Goal: Task Accomplishment & Management: Manage account settings

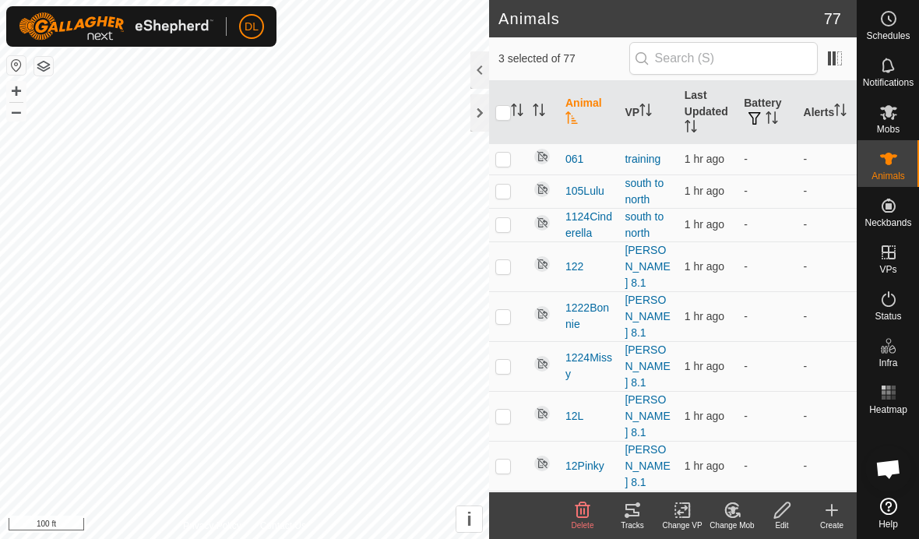
scroll to position [809, 0]
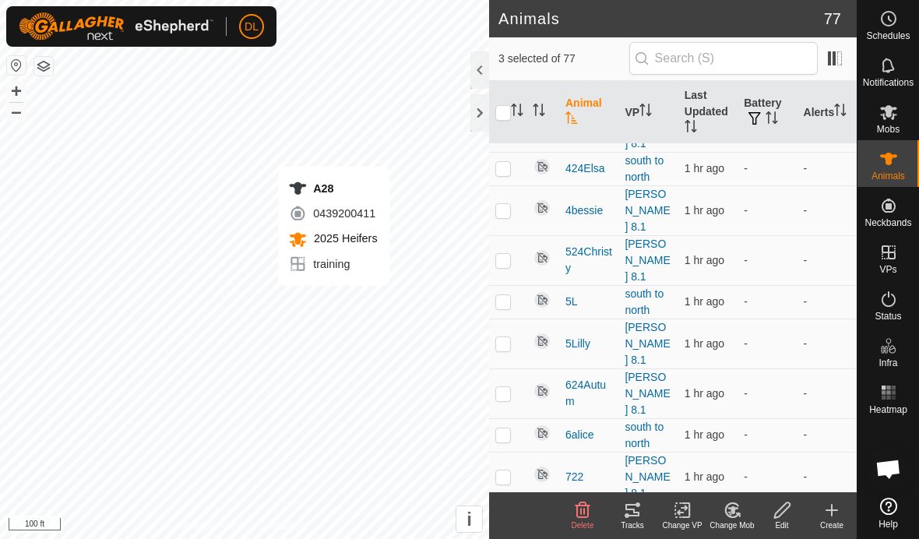
checkbox input "false"
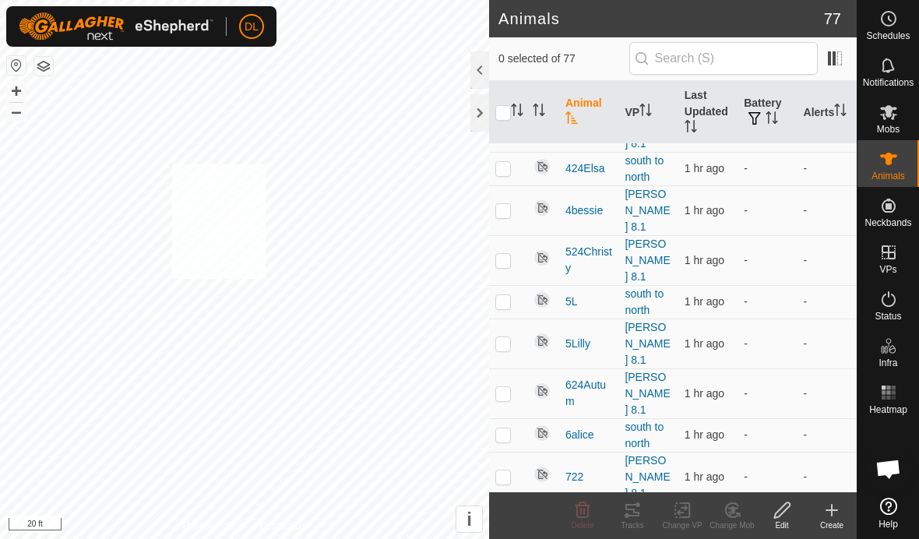
checkbox input "true"
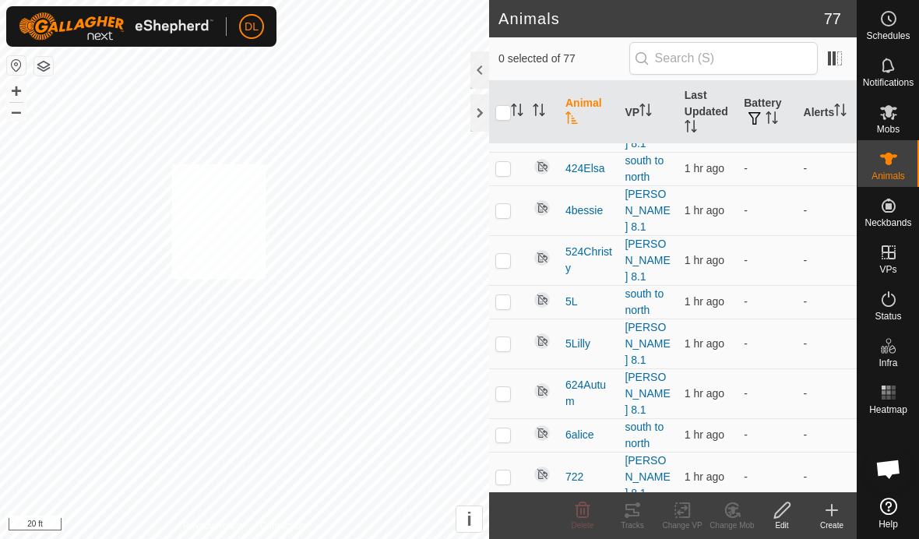
checkbox input "true"
click at [634, 518] on icon at bounding box center [632, 510] width 19 height 19
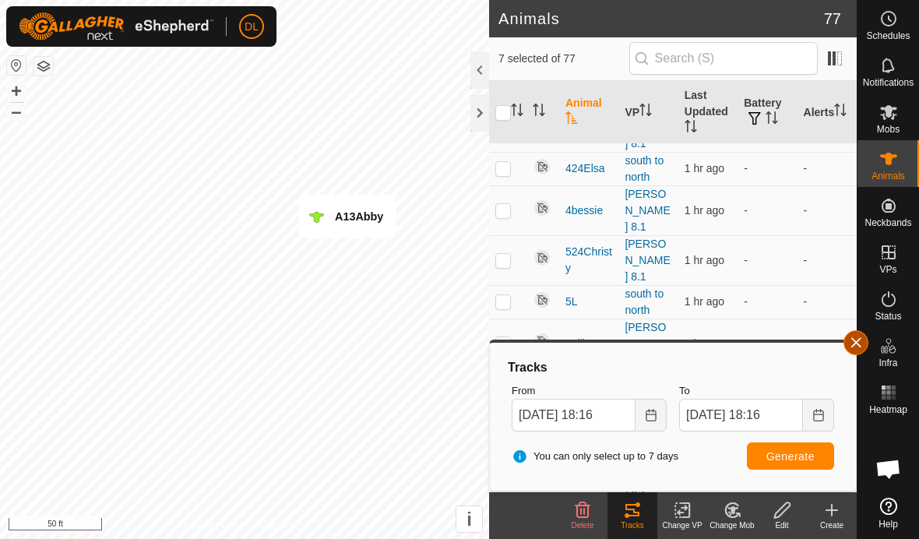
click at [850, 344] on button "button" at bounding box center [855, 342] width 25 height 25
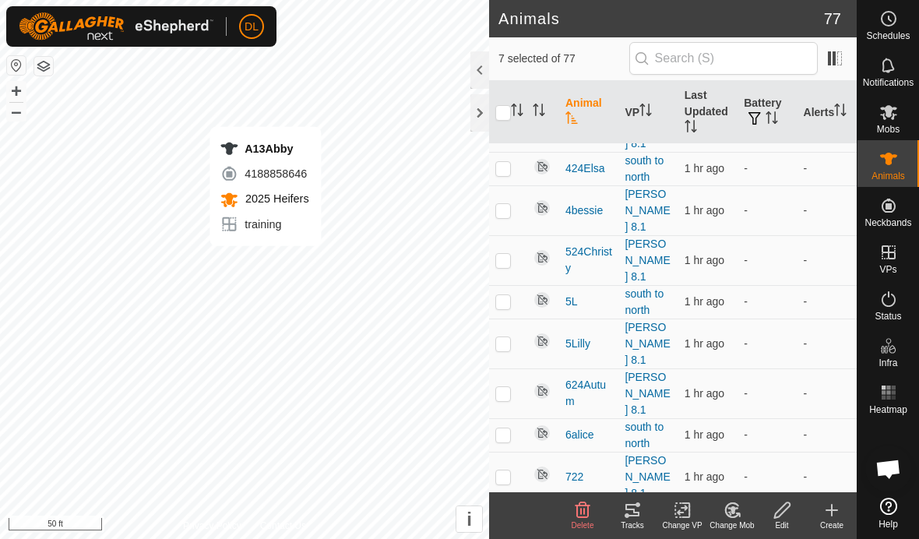
checkbox input "false"
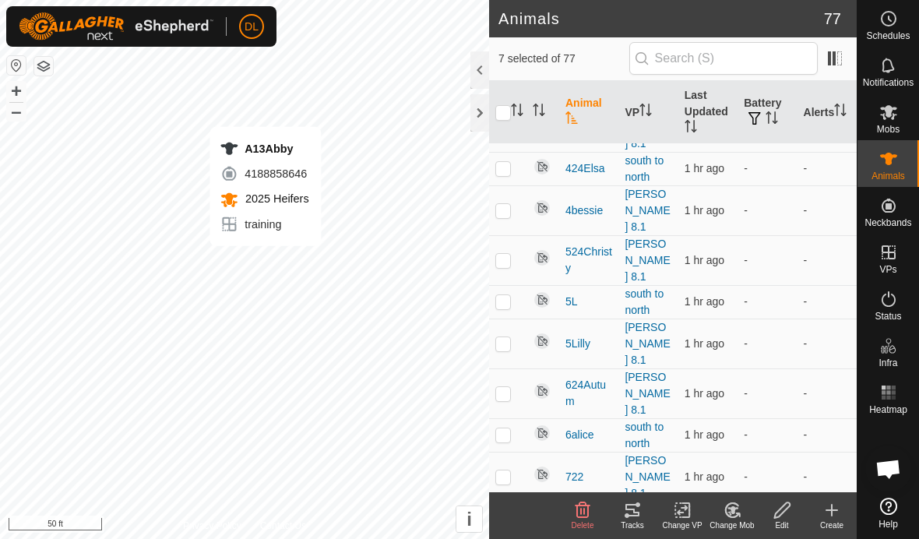
checkbox input "false"
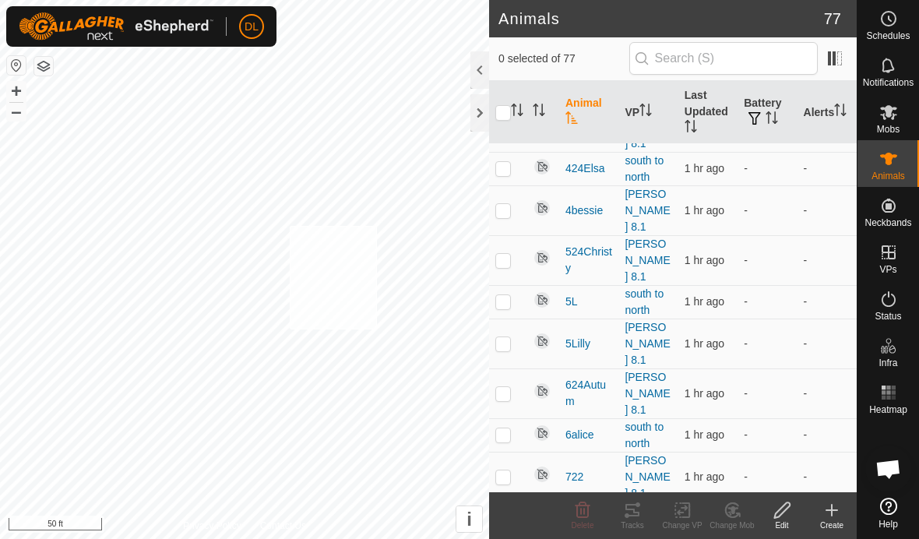
checkbox input "true"
click at [638, 510] on icon at bounding box center [632, 510] width 19 height 19
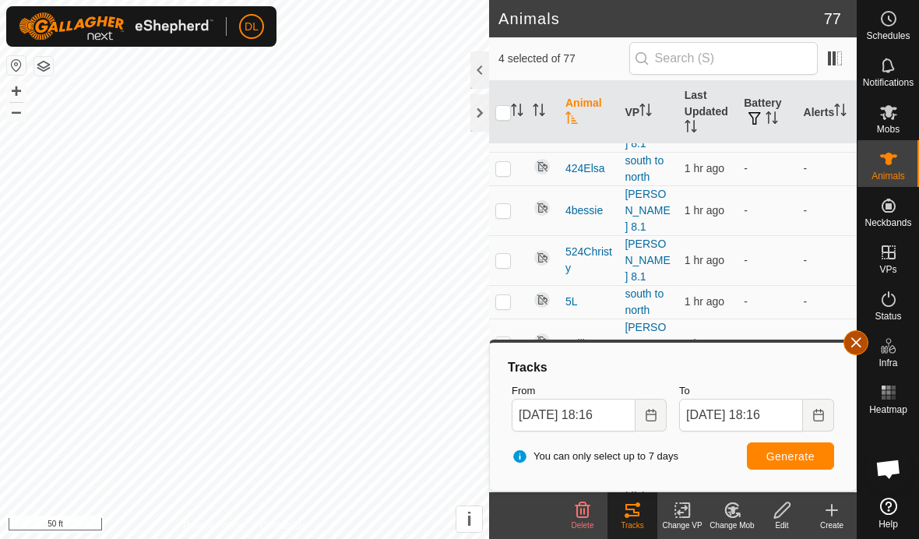
click at [849, 342] on button "button" at bounding box center [855, 342] width 25 height 25
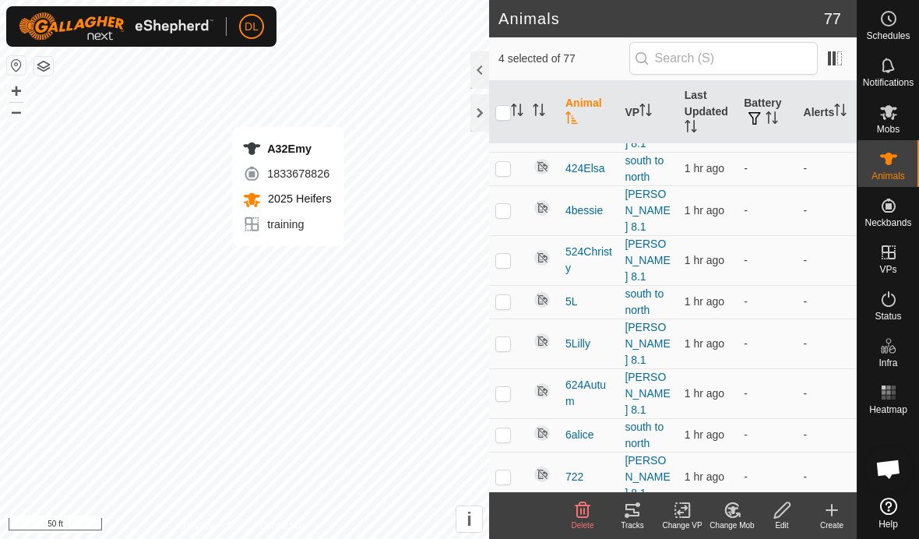
checkbox input "false"
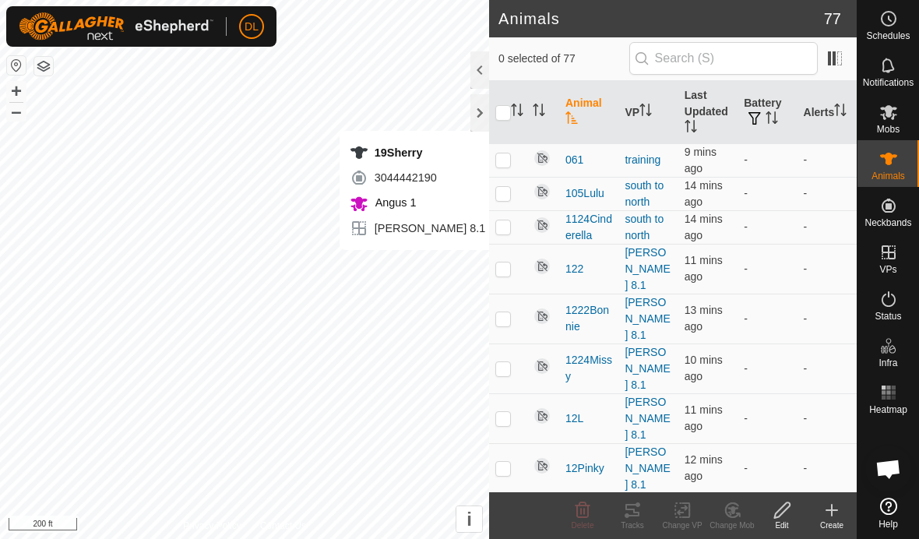
scroll to position [809, 0]
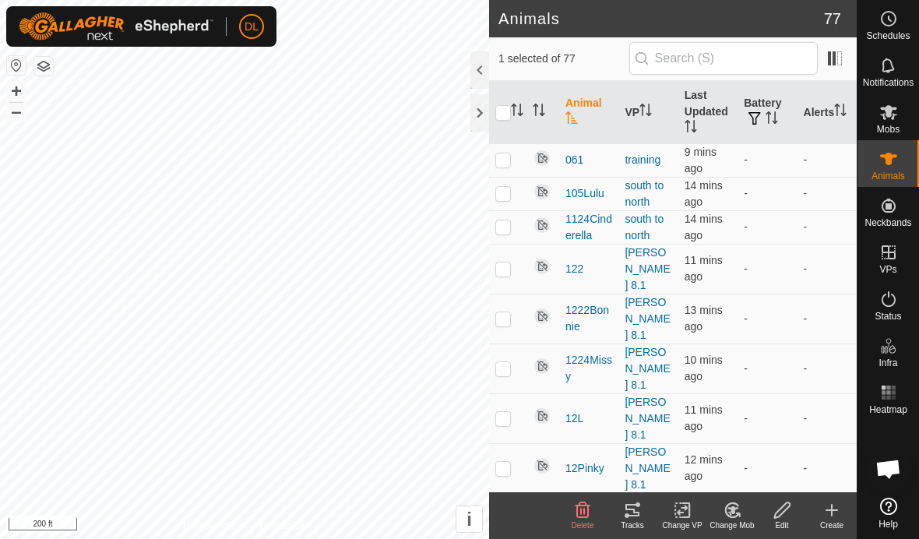
click at [630, 526] on div "Tracks" at bounding box center [632, 525] width 50 height 12
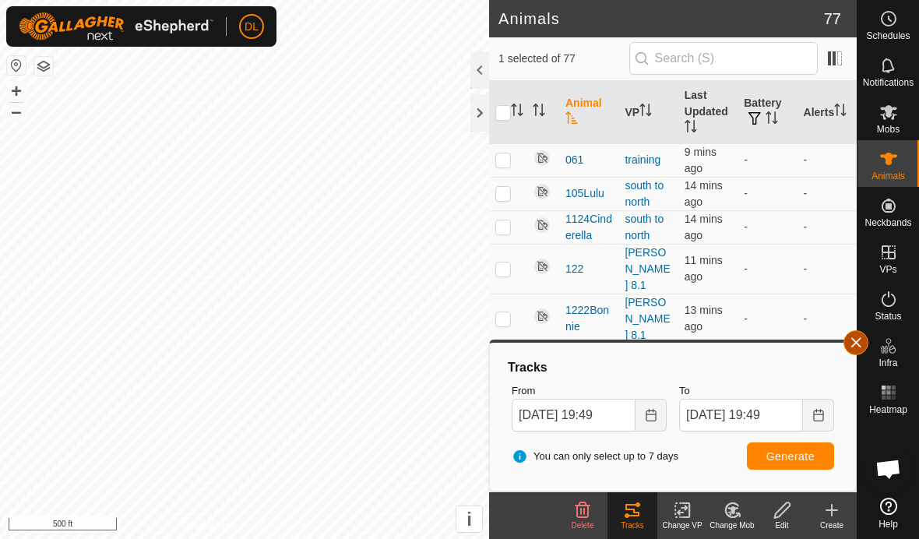
click at [861, 343] on button "button" at bounding box center [855, 342] width 25 height 25
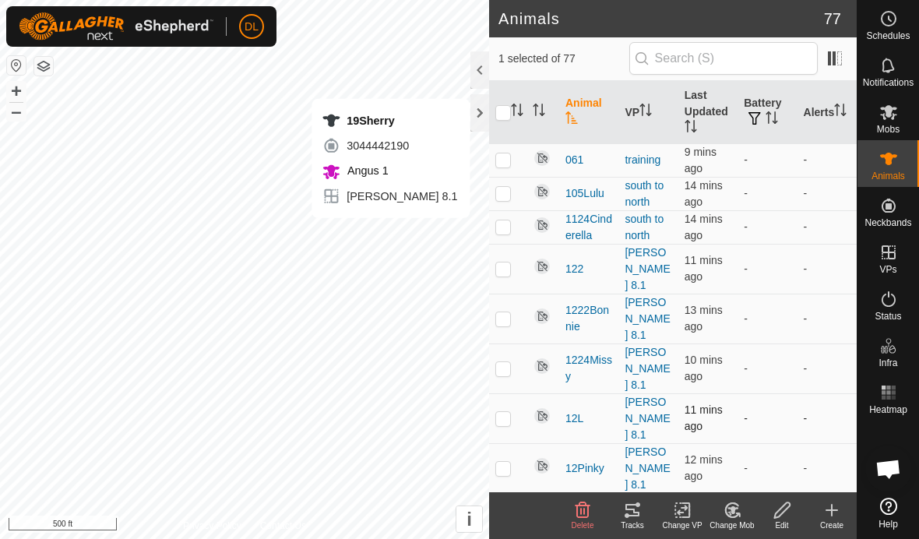
checkbox input "false"
